Goal: Information Seeking & Learning: Check status

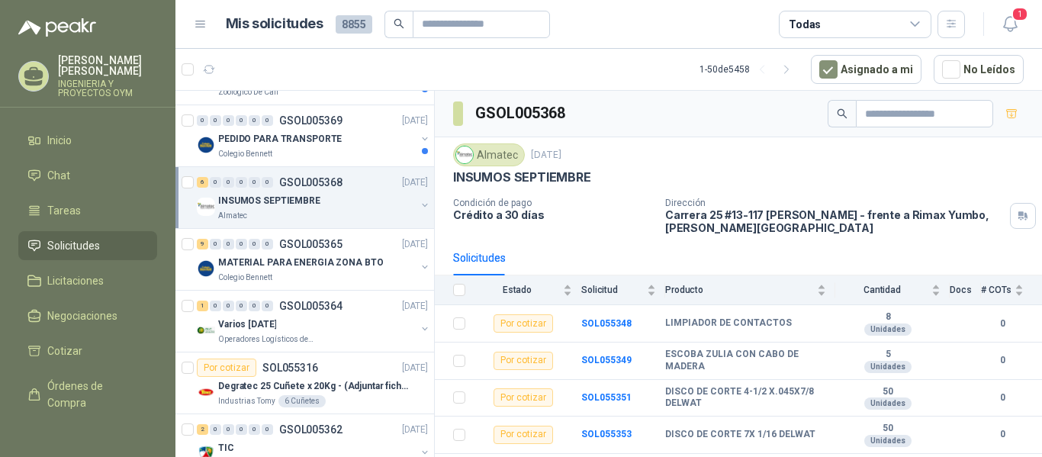
scroll to position [1043, 0]
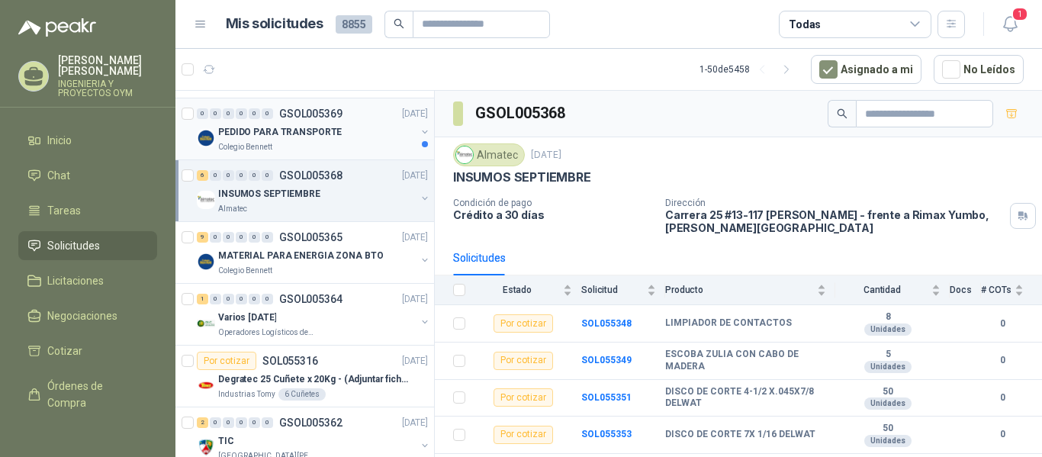
click at [307, 144] on div "Colegio Bennett" at bounding box center [317, 147] width 198 height 12
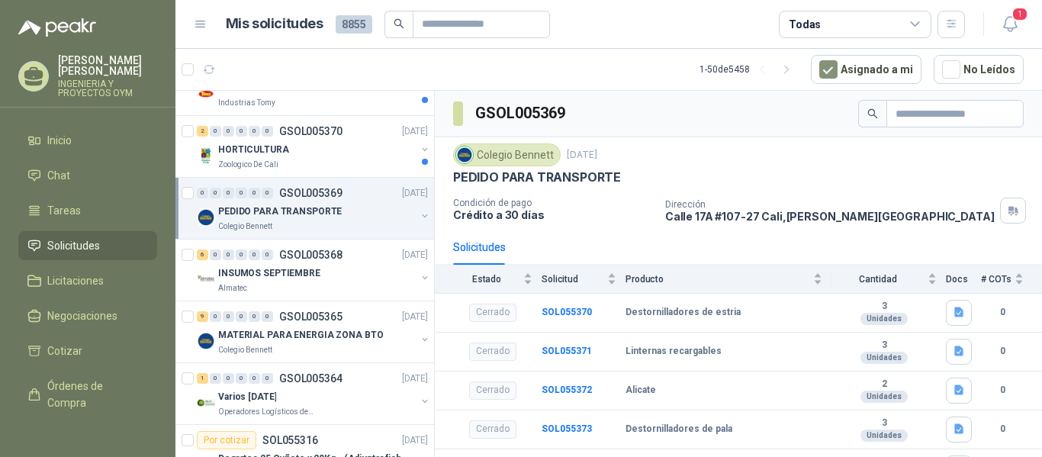
scroll to position [890, 0]
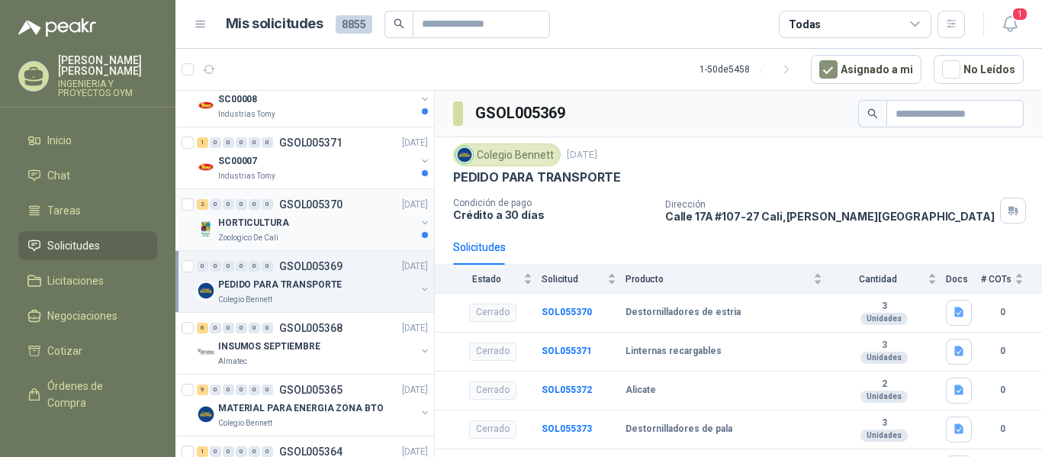
click at [341, 221] on div "HORTICULTURA" at bounding box center [317, 223] width 198 height 18
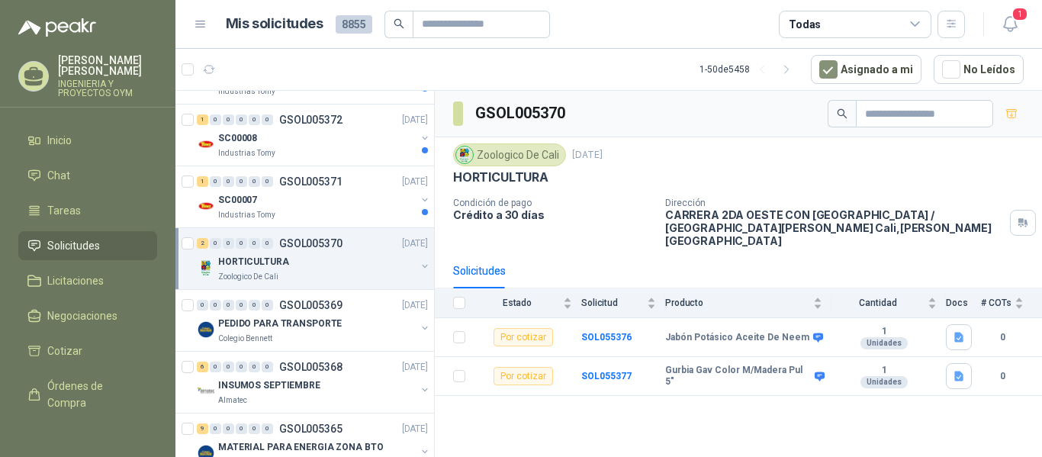
scroll to position [845, 0]
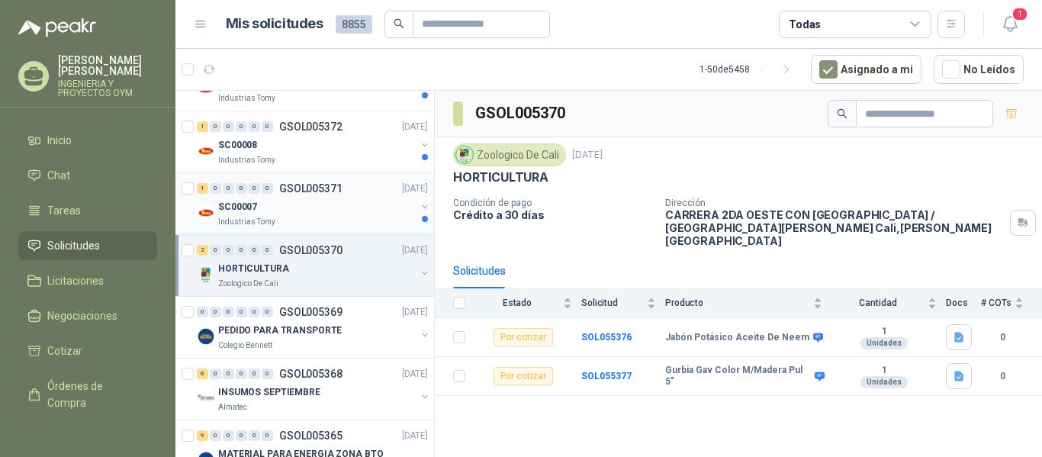
click at [325, 211] on div "SC00007" at bounding box center [317, 207] width 198 height 18
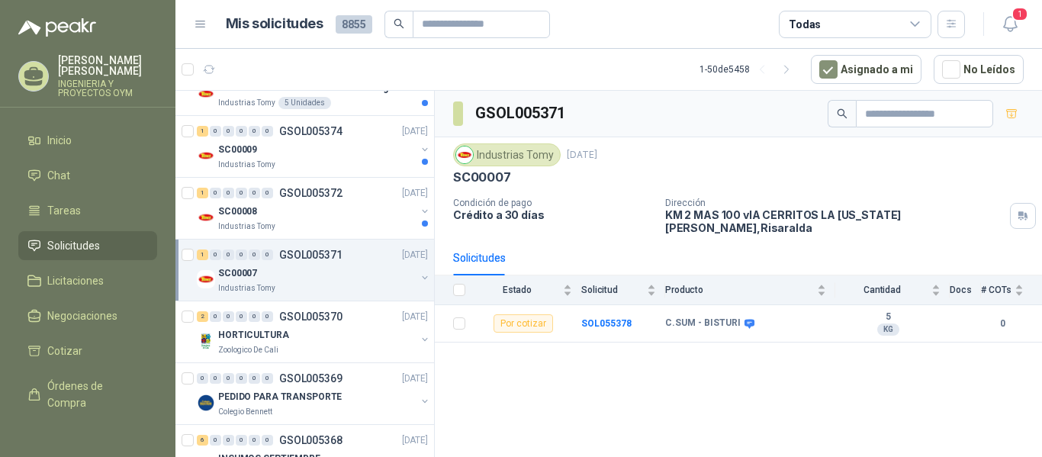
scroll to position [766, 0]
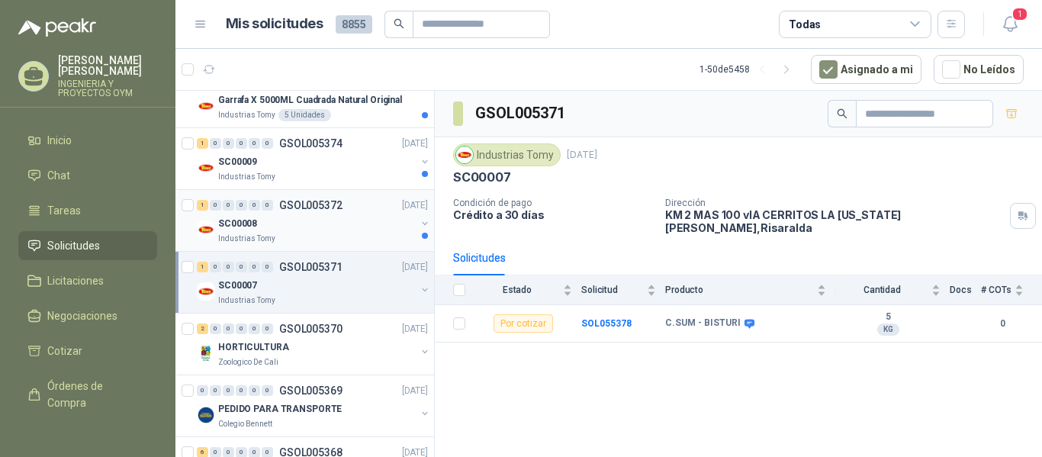
click at [336, 218] on div "SC00008" at bounding box center [317, 223] width 198 height 18
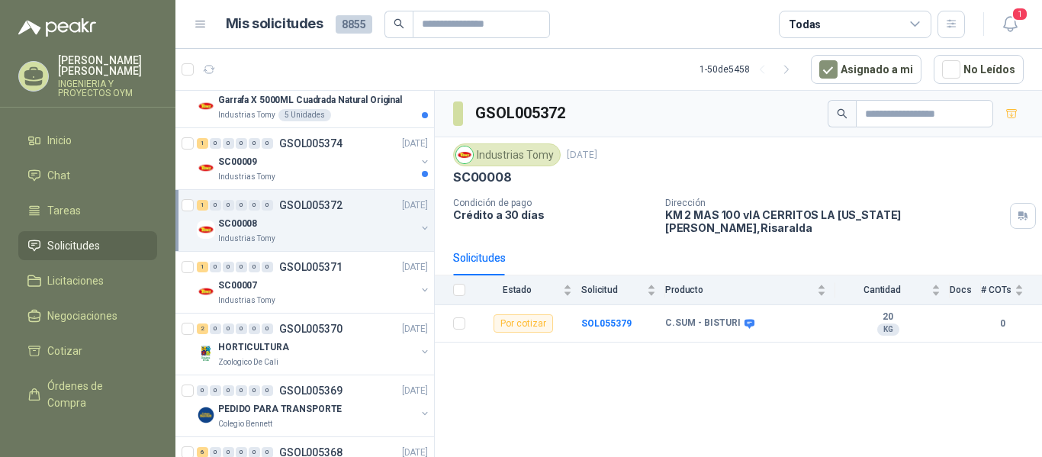
scroll to position [739, 0]
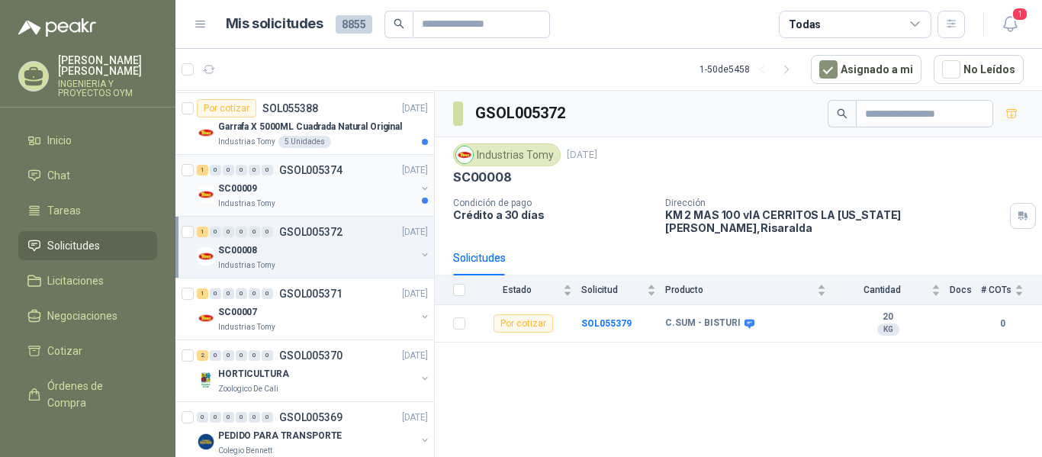
click at [341, 193] on div "SC00009" at bounding box center [317, 188] width 198 height 18
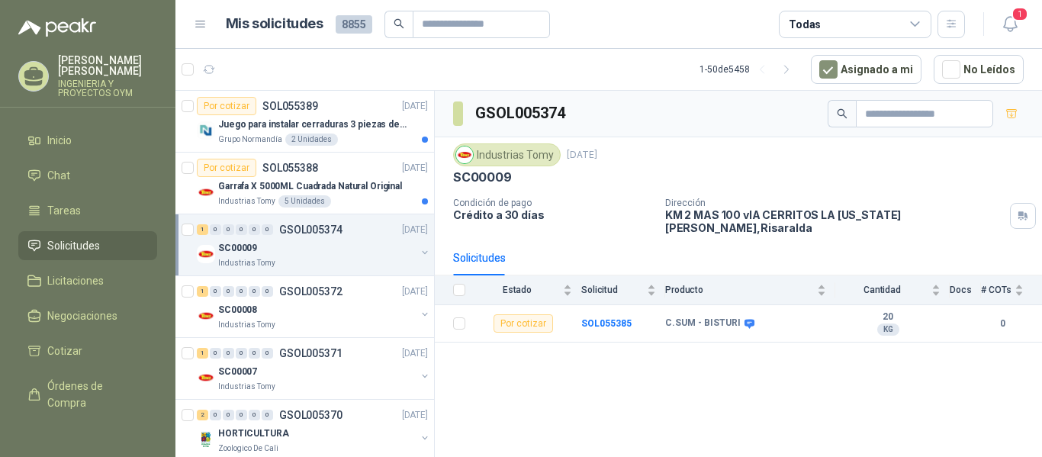
scroll to position [667, 0]
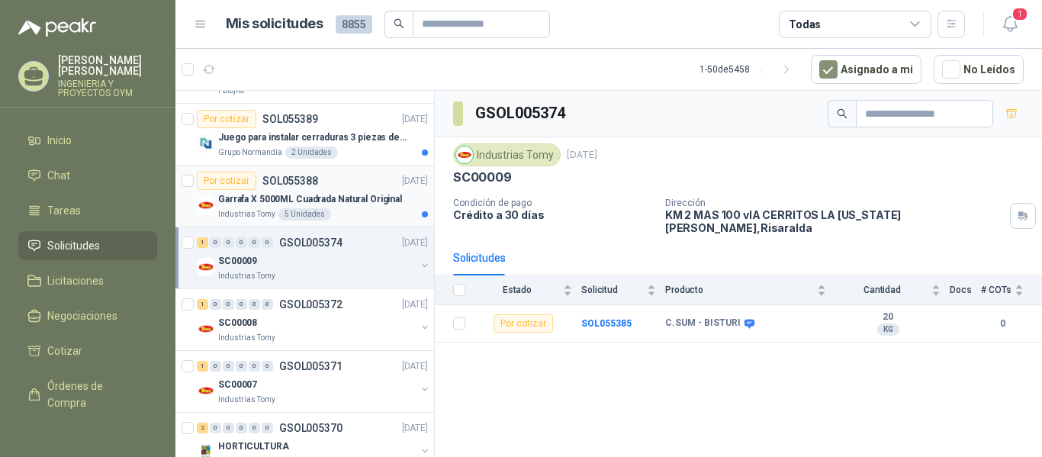
click at [329, 196] on p "Garrafa X 5000ML Cuadrada Natural Original" at bounding box center [310, 199] width 184 height 14
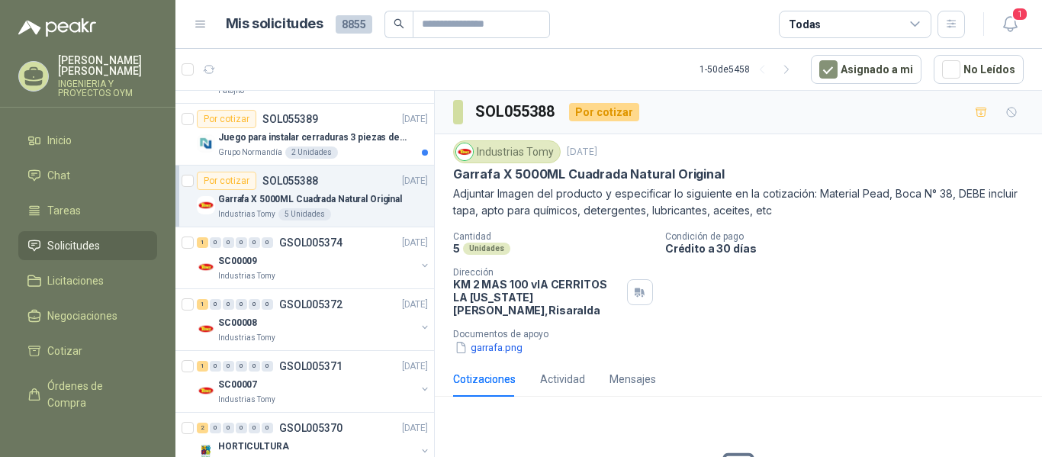
scroll to position [601, 0]
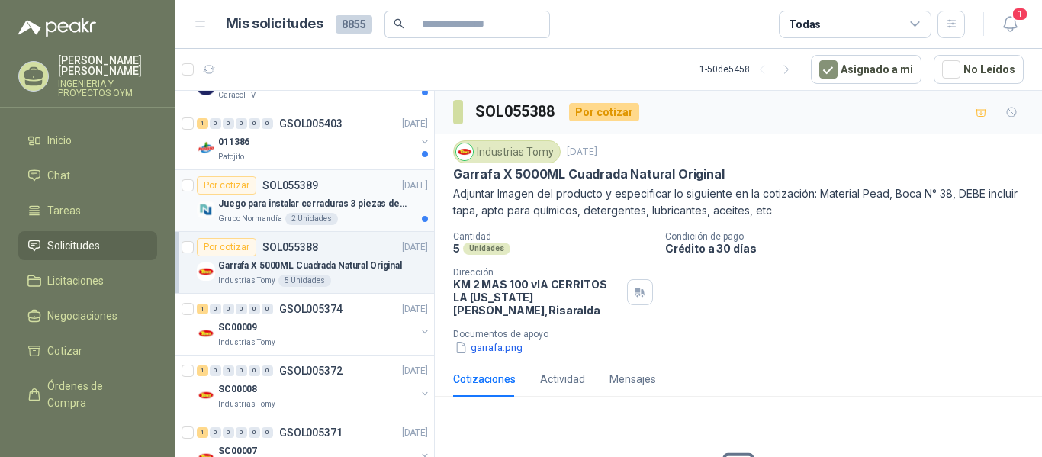
click at [343, 204] on p "Juego para instalar cerraduras 3 piezas de acero al carbono - Pretul" at bounding box center [313, 204] width 190 height 14
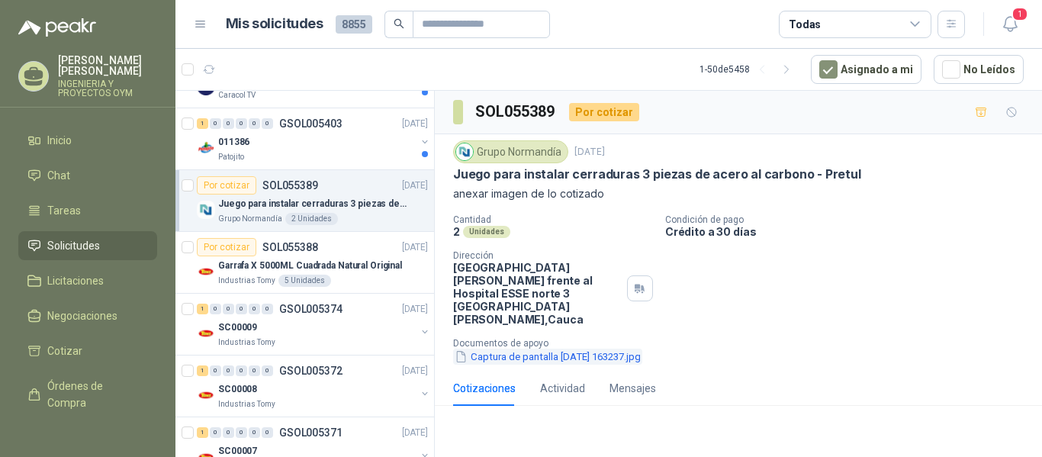
click at [510, 349] on button "Captura de pantalla [DATE] 163237.jpg" at bounding box center [547, 357] width 189 height 16
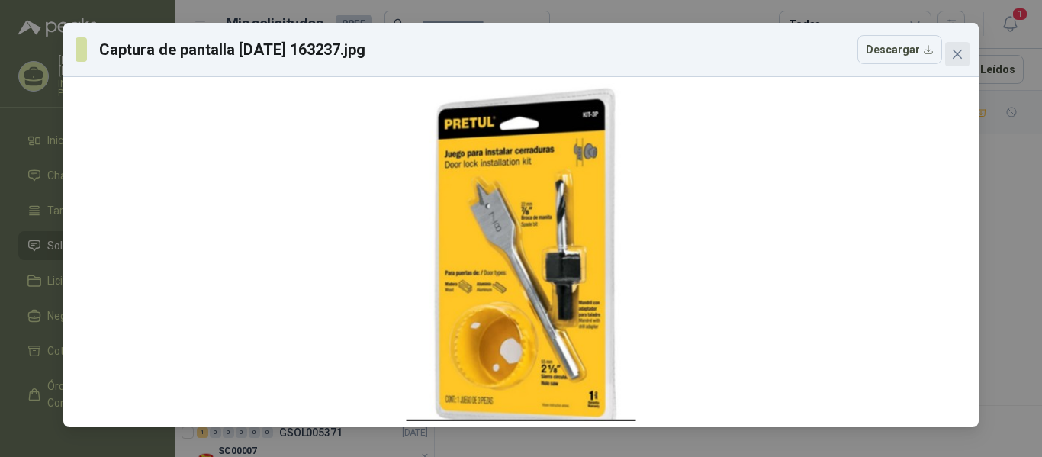
click at [951, 61] on button "Close" at bounding box center [957, 54] width 24 height 24
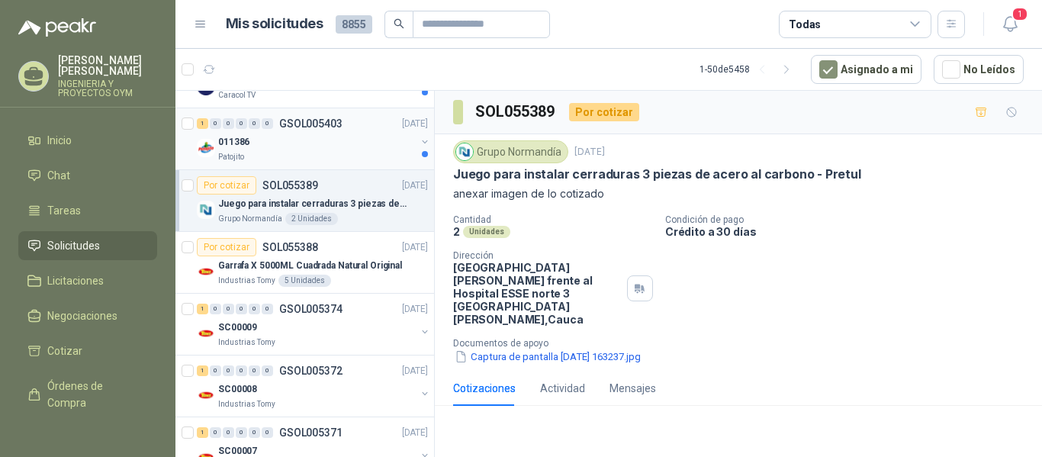
click at [300, 157] on div "Patojito" at bounding box center [317, 157] width 198 height 12
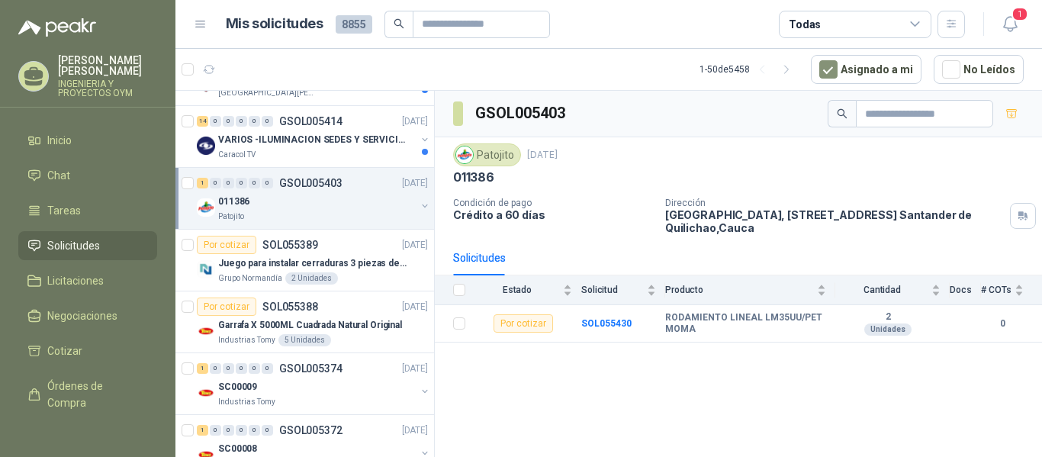
scroll to position [501, 0]
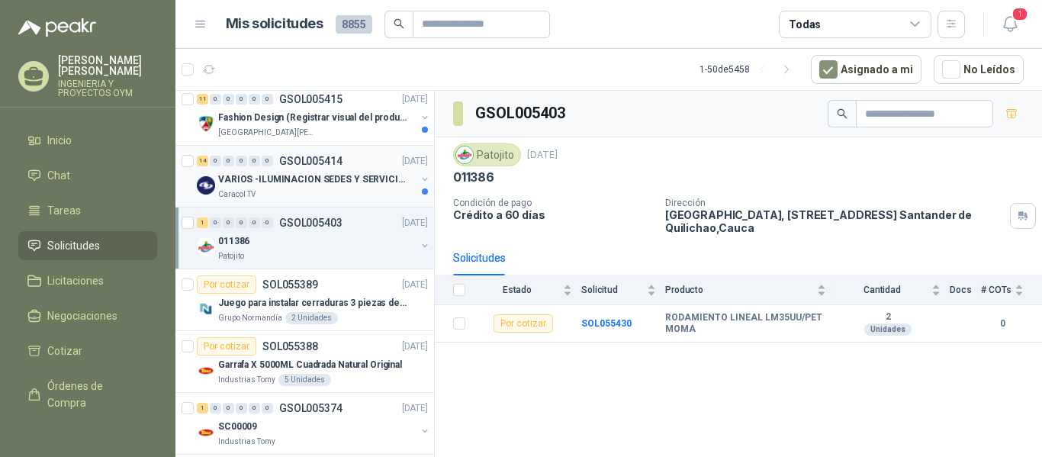
click at [328, 177] on p "VARIOS -ILUMINACION SEDES Y SERVICIOS" at bounding box center [313, 179] width 190 height 14
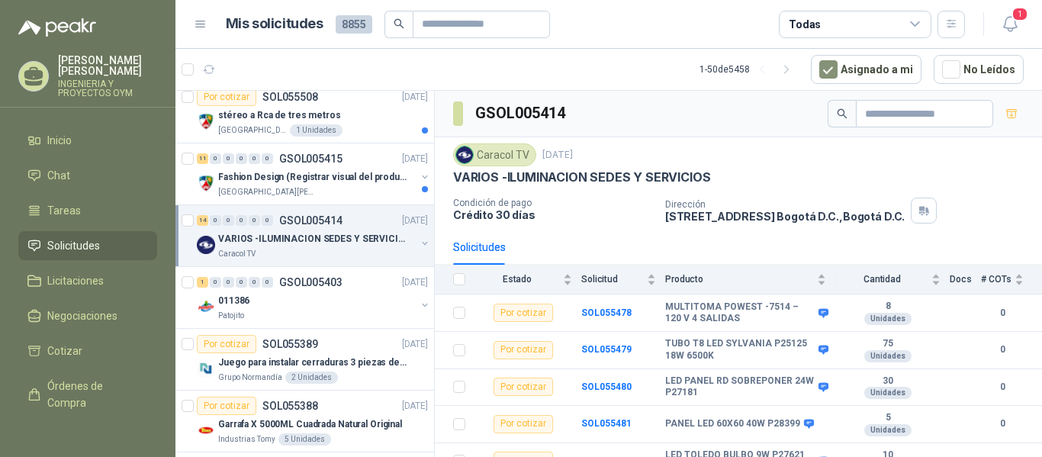
scroll to position [430, 0]
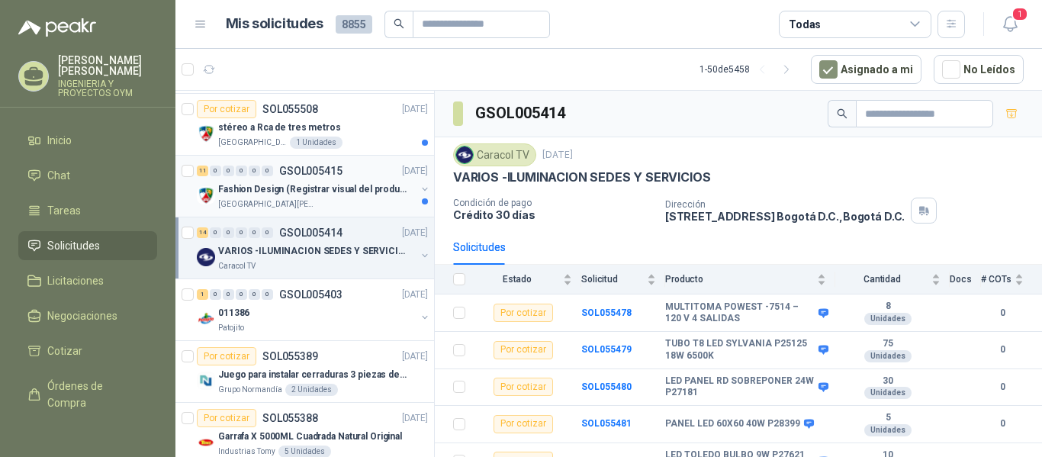
click at [320, 208] on div "[GEOGRAPHIC_DATA][PERSON_NAME]" at bounding box center [317, 204] width 198 height 12
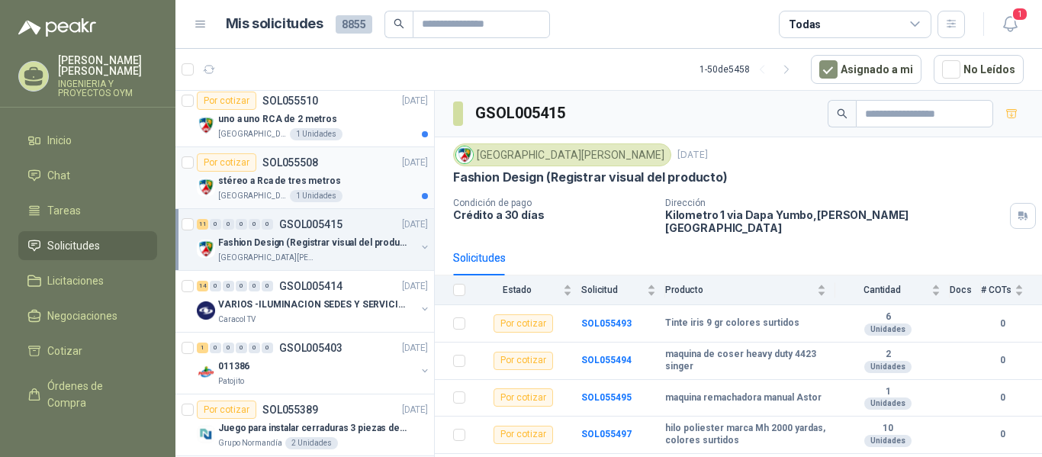
scroll to position [363, 0]
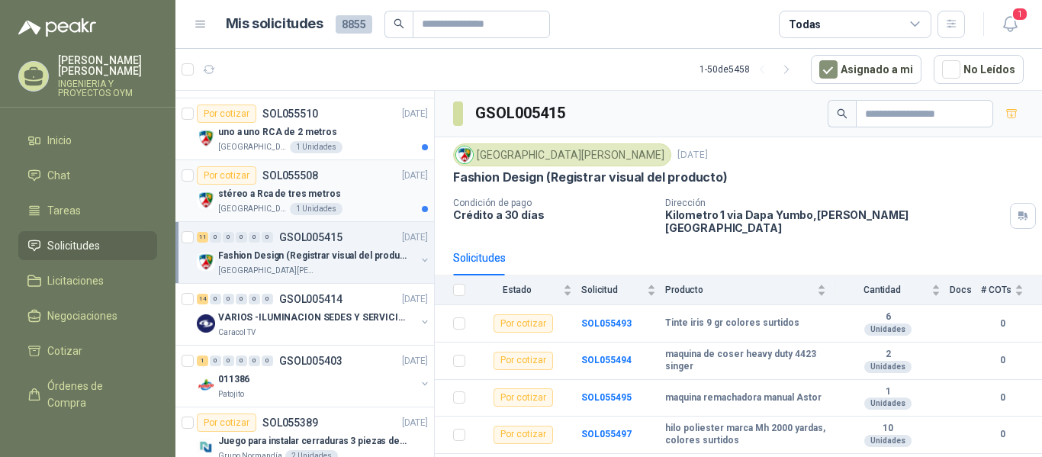
click at [327, 189] on div "stéreo a Rca de tres metros" at bounding box center [323, 194] width 210 height 18
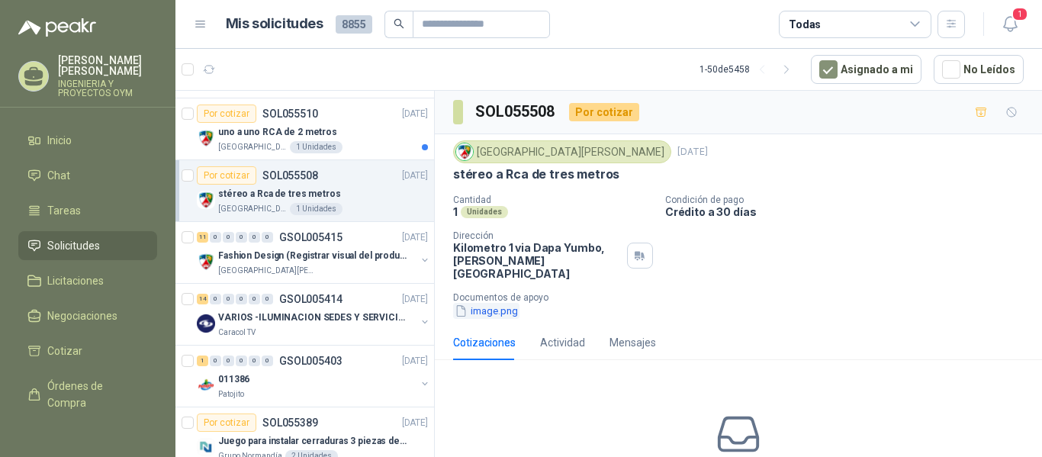
click at [479, 303] on button "image.png" at bounding box center [486, 311] width 66 height 16
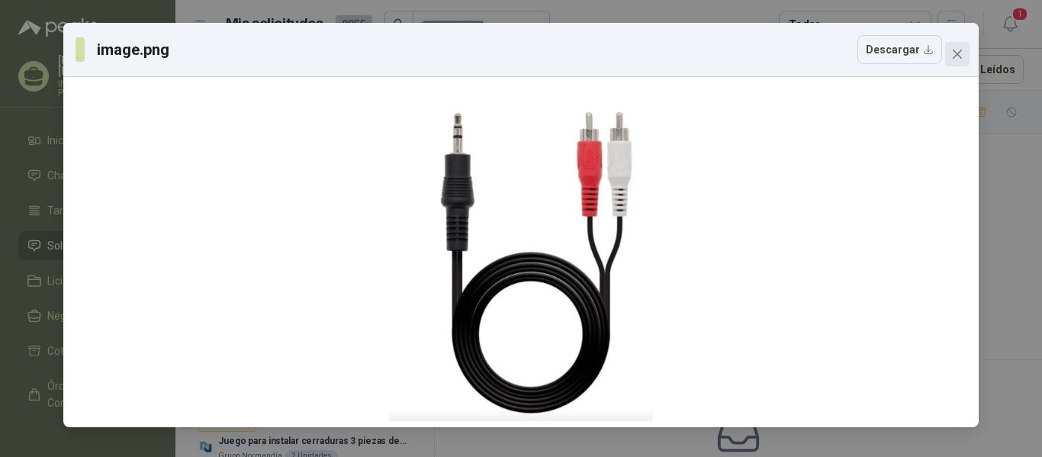
click at [961, 48] on icon "close" at bounding box center [957, 54] width 12 height 12
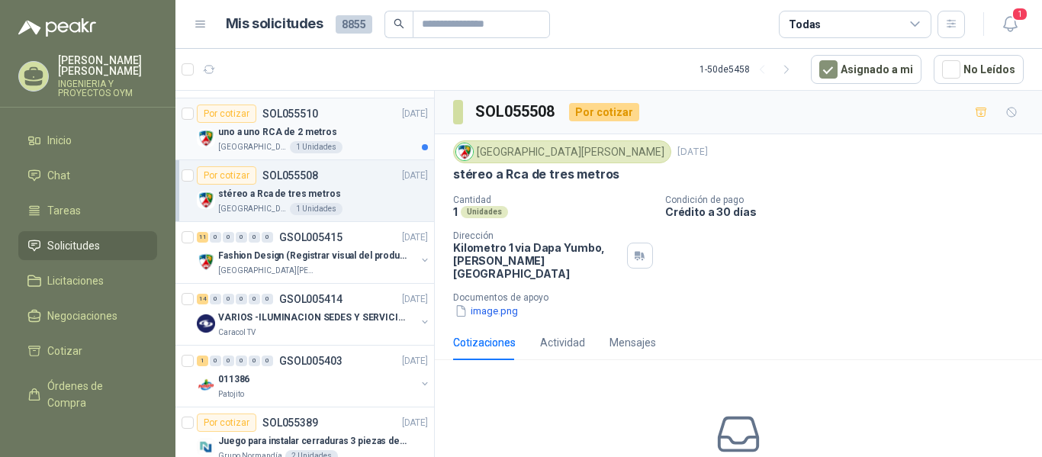
click at [290, 144] on div "1 Unidades" at bounding box center [316, 147] width 53 height 12
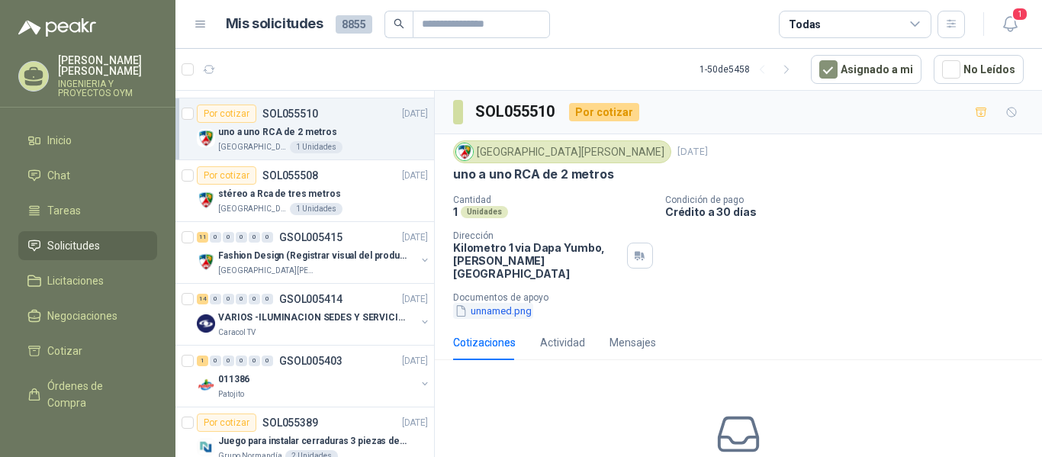
click at [501, 303] on button "unnamed.png" at bounding box center [493, 311] width 80 height 16
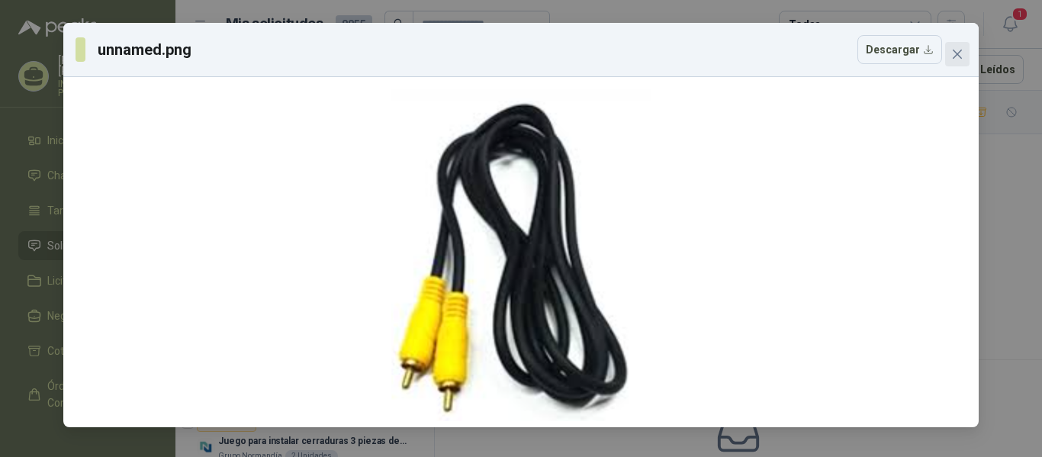
click at [961, 56] on icon "close" at bounding box center [957, 54] width 12 height 12
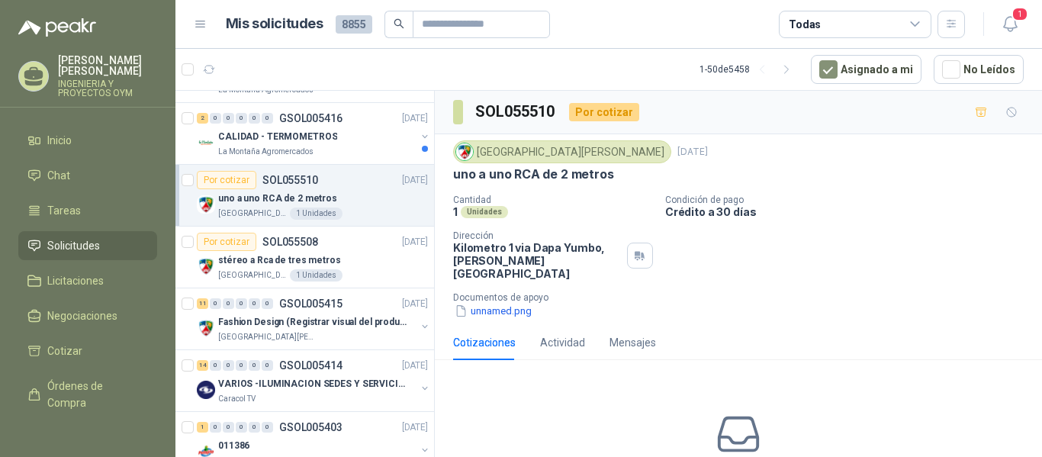
scroll to position [218, 0]
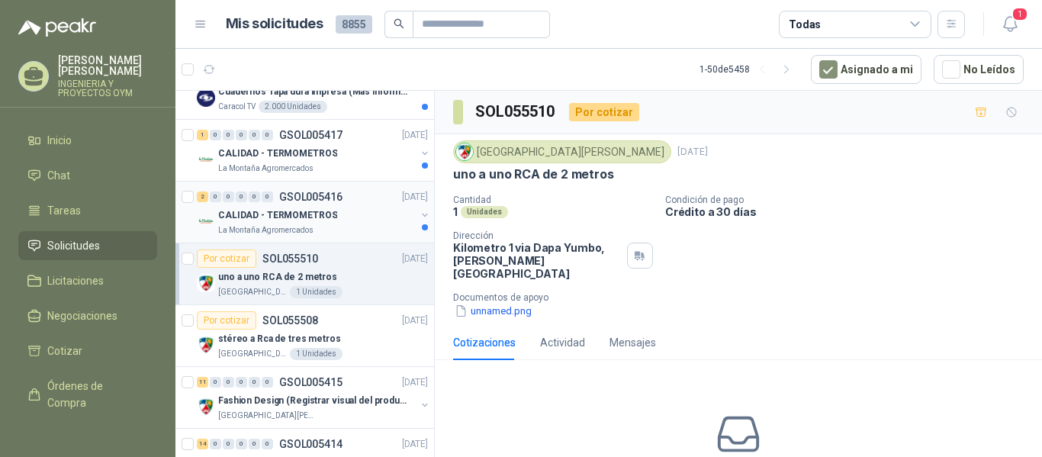
click at [309, 225] on p "La Montaña Agromercados" at bounding box center [265, 230] width 95 height 12
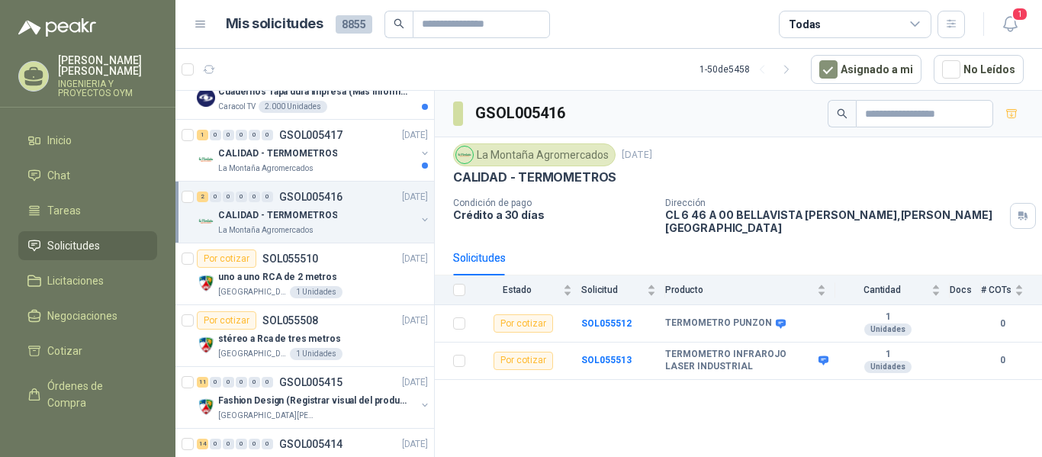
scroll to position [132, 0]
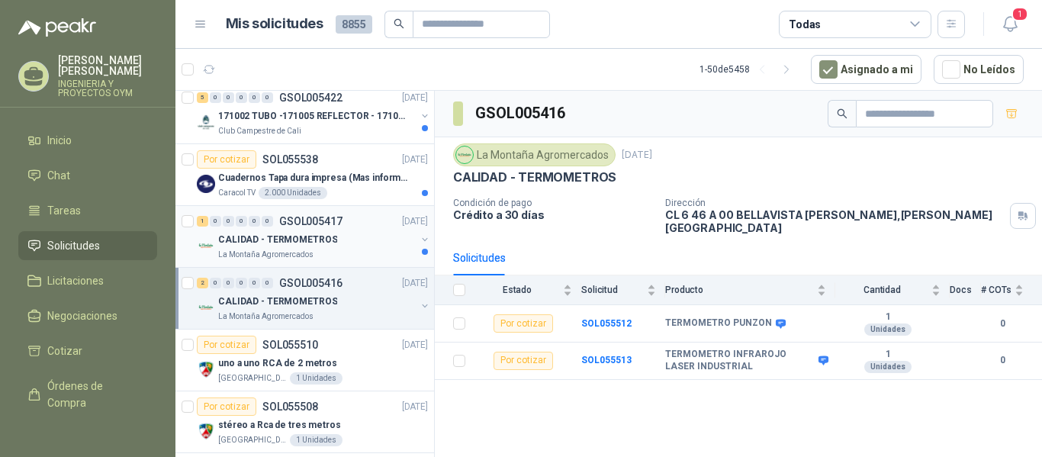
click at [343, 230] on div "1 0 0 0 0 0 GSOL005417 [DATE]" at bounding box center [314, 221] width 234 height 18
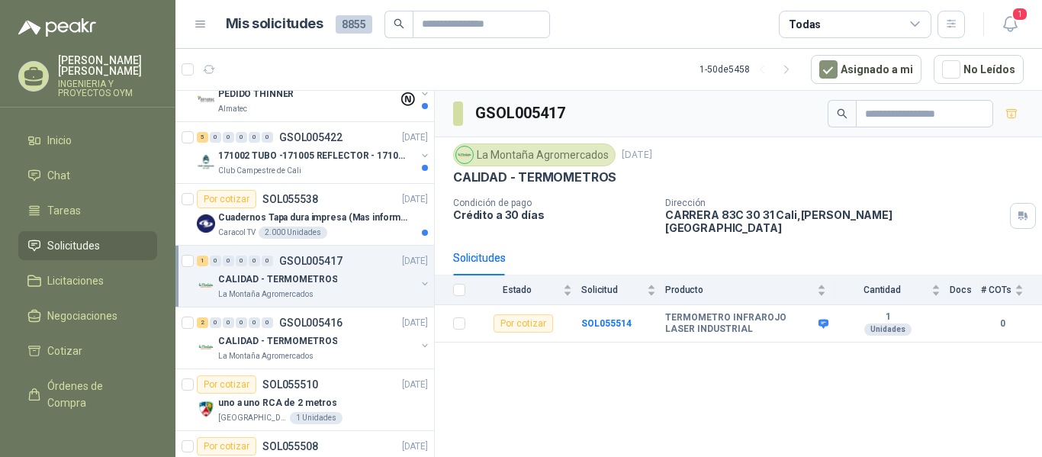
scroll to position [79, 0]
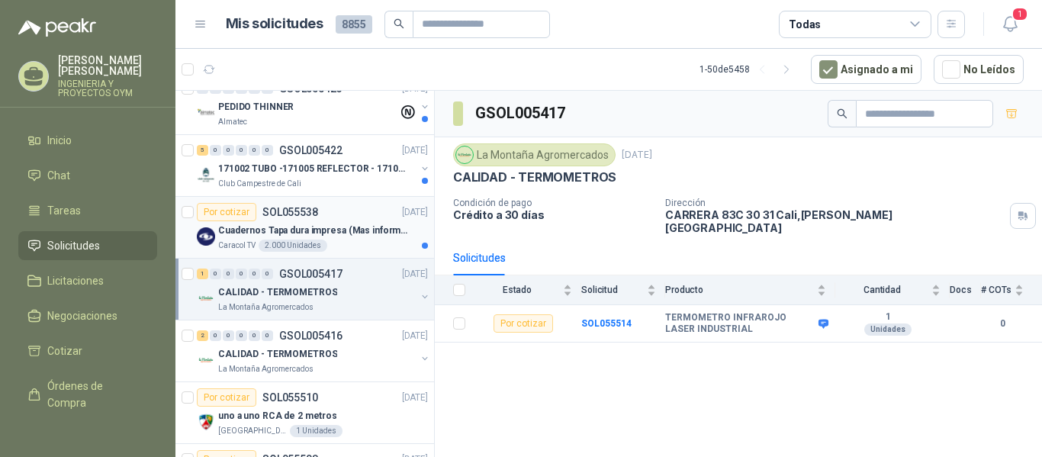
click at [356, 238] on div "Cuadernos Tapa dura impresa (Mas informacion en el adjunto)" at bounding box center [323, 230] width 210 height 18
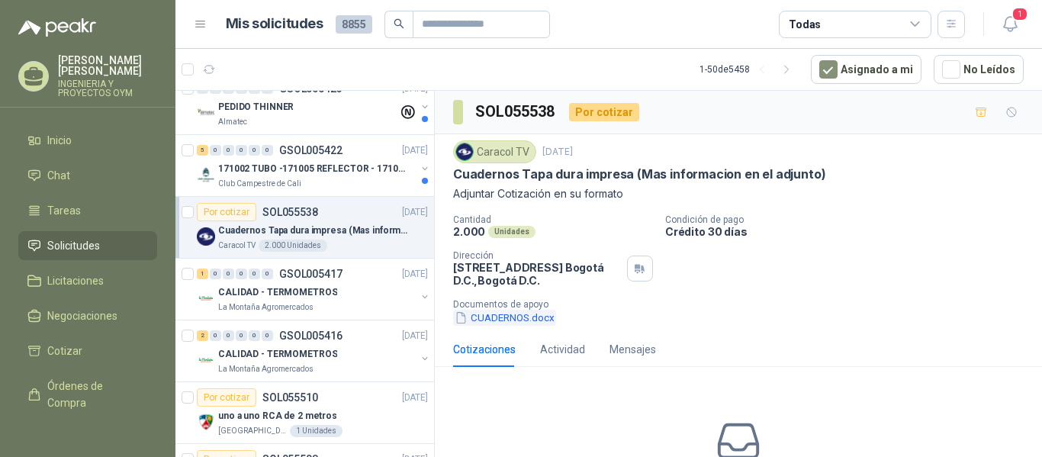
click at [493, 320] on button "CUADERNOS.docx" at bounding box center [504, 318] width 103 height 16
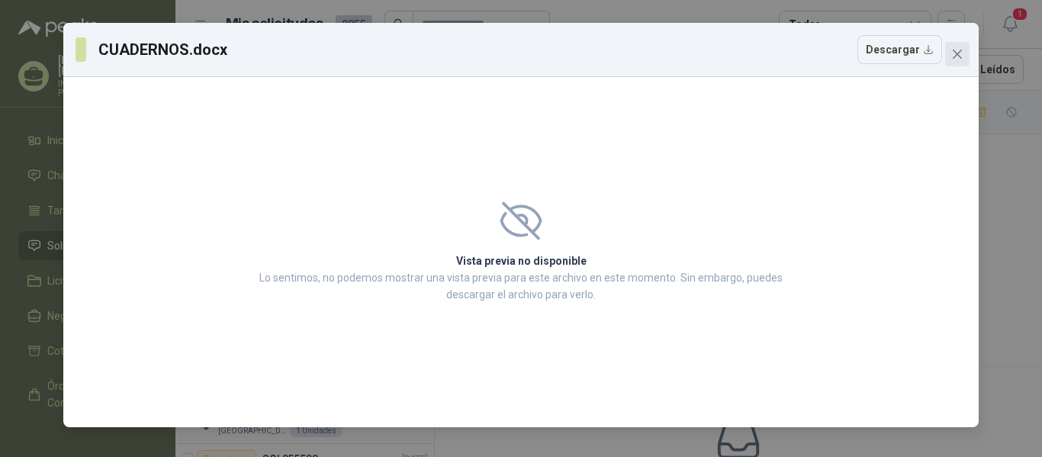
click at [962, 62] on button "Close" at bounding box center [957, 54] width 24 height 24
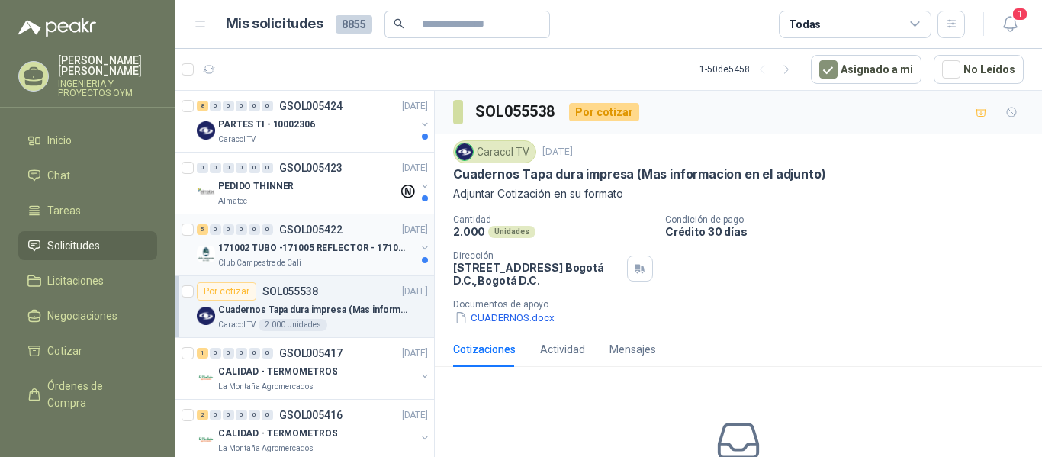
click at [369, 243] on p "171002 TUBO -171005 REFLECTOR - 171007 PANEL" at bounding box center [313, 248] width 190 height 14
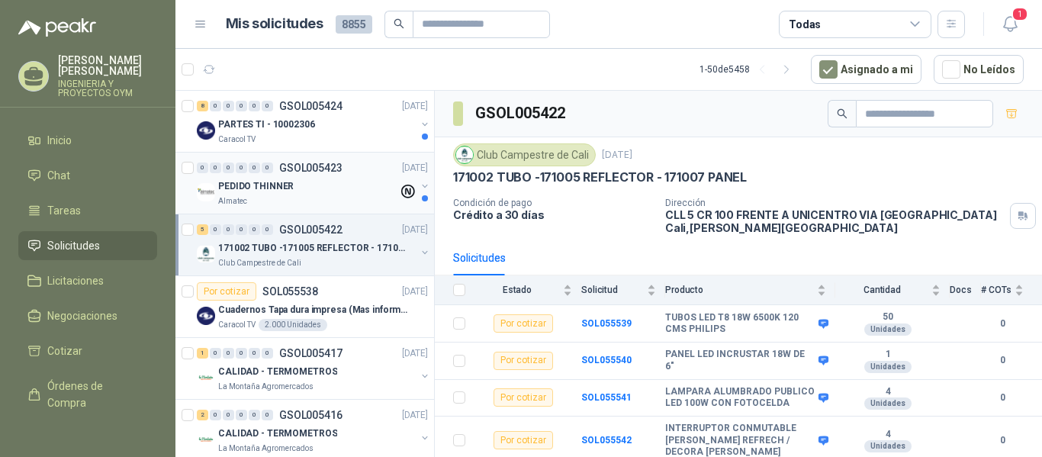
click at [301, 198] on div "Almatec" at bounding box center [308, 201] width 180 height 12
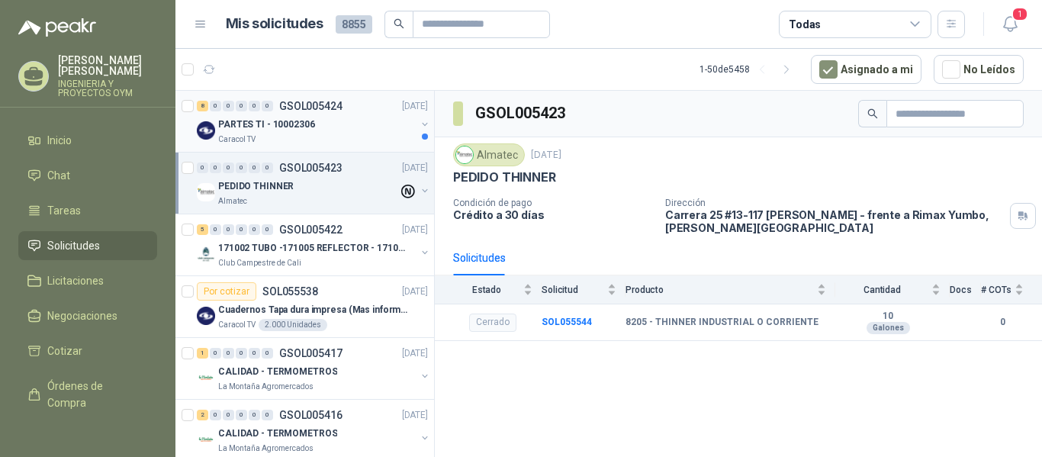
click at [303, 139] on div "Caracol TV" at bounding box center [317, 140] width 198 height 12
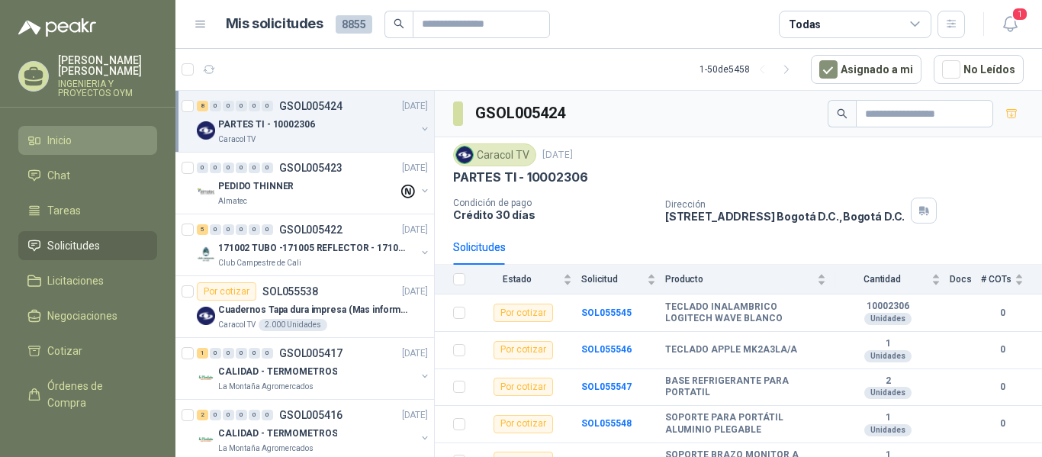
click at [76, 143] on li "Inicio" at bounding box center [87, 140] width 121 height 17
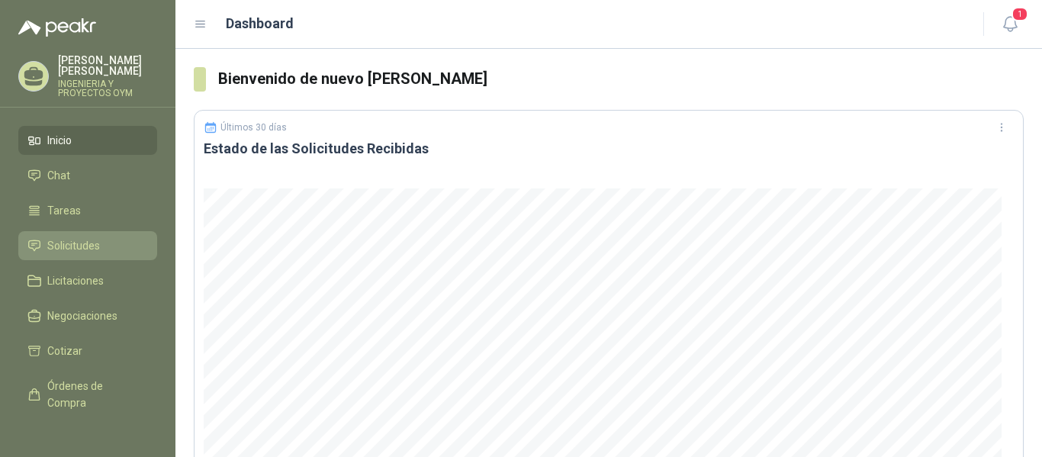
click at [76, 251] on span "Solicitudes" at bounding box center [73, 245] width 53 height 17
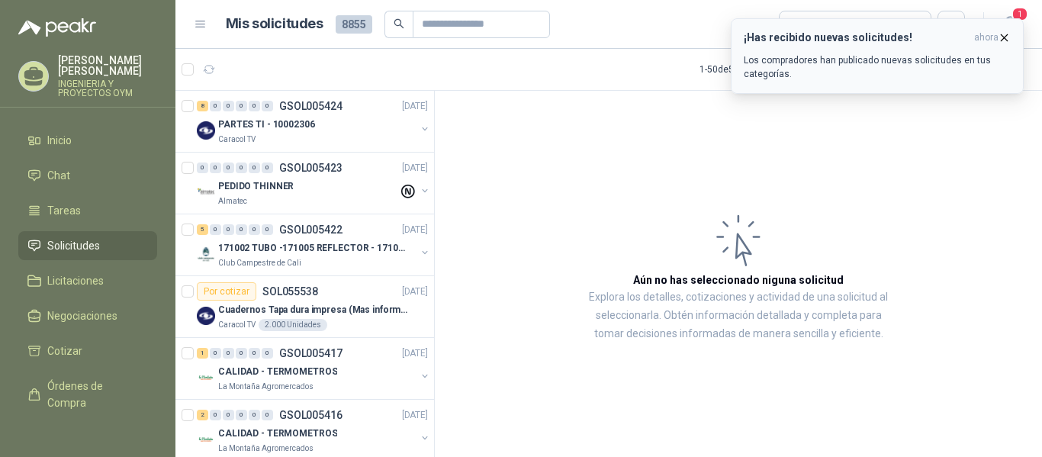
click at [1008, 36] on icon "button" at bounding box center [1004, 37] width 13 height 13
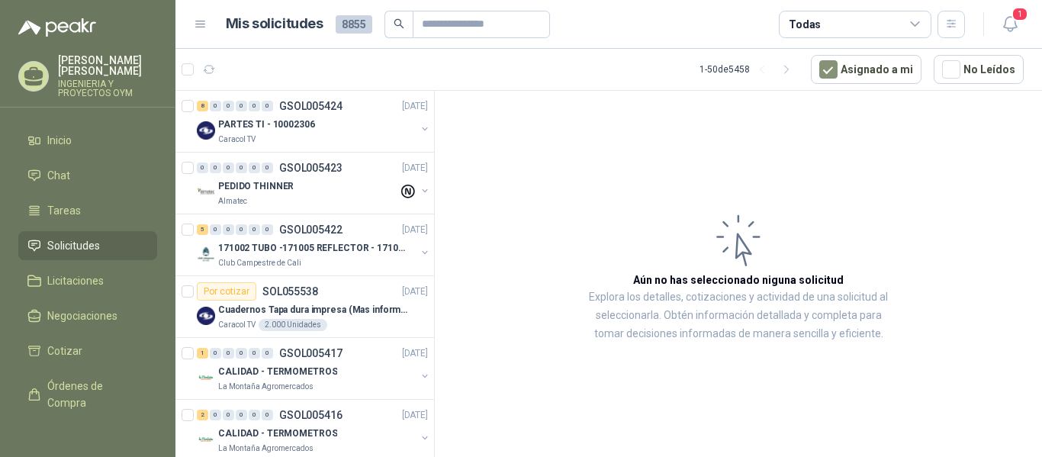
click at [1014, 23] on icon "button" at bounding box center [1010, 23] width 19 height 19
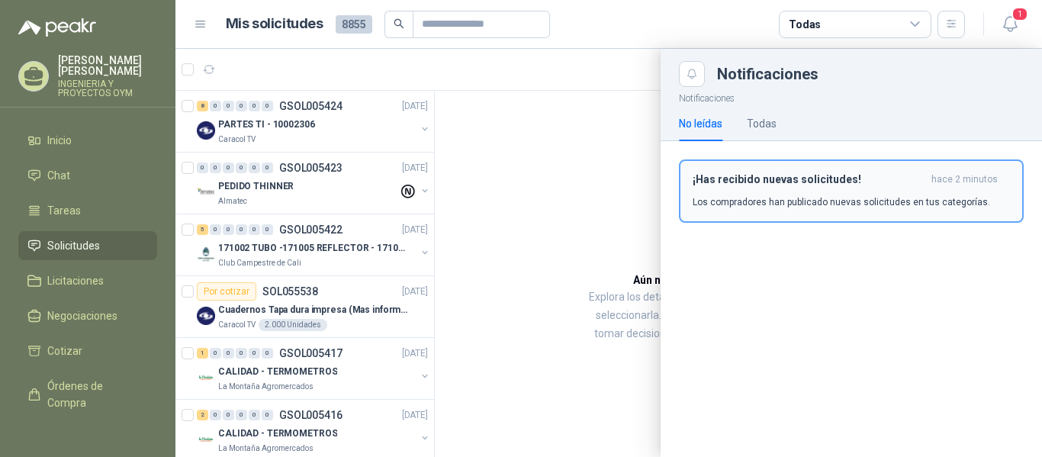
click at [756, 194] on div "¡Has recibido nuevas solicitudes! hace 2 minutos Los compradores han publicado …" at bounding box center [851, 191] width 317 height 36
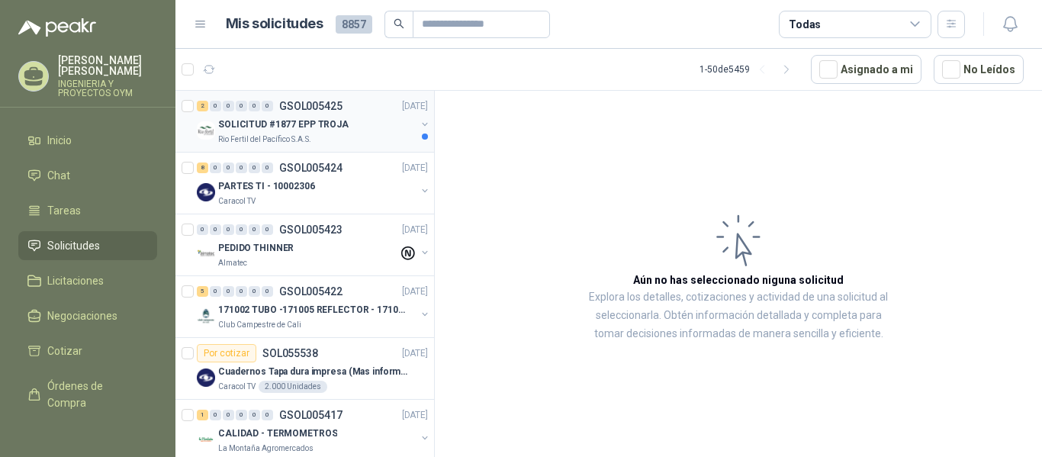
click at [238, 140] on p "Rio Fertil del Pacífico S.A.S." at bounding box center [264, 140] width 93 height 12
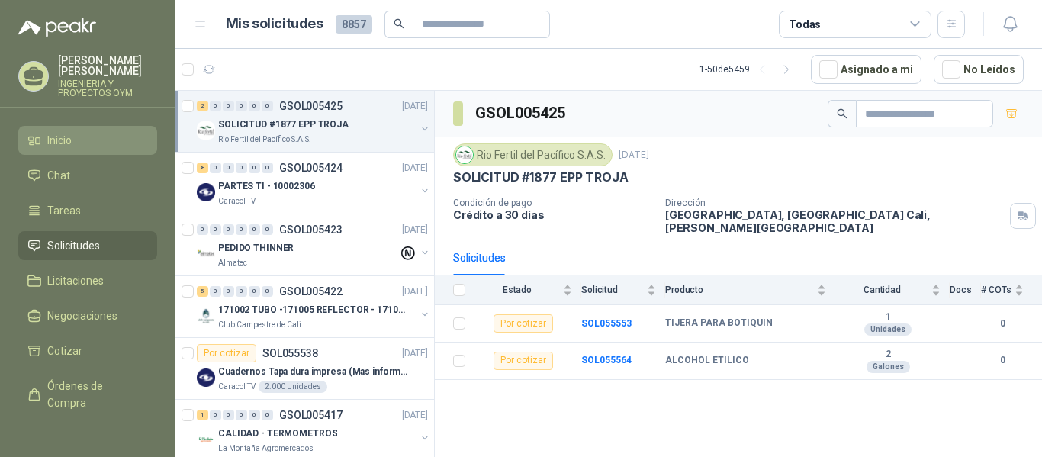
click at [76, 140] on li "Inicio" at bounding box center [87, 140] width 121 height 17
